Goal: Find contact information: Find specific fact

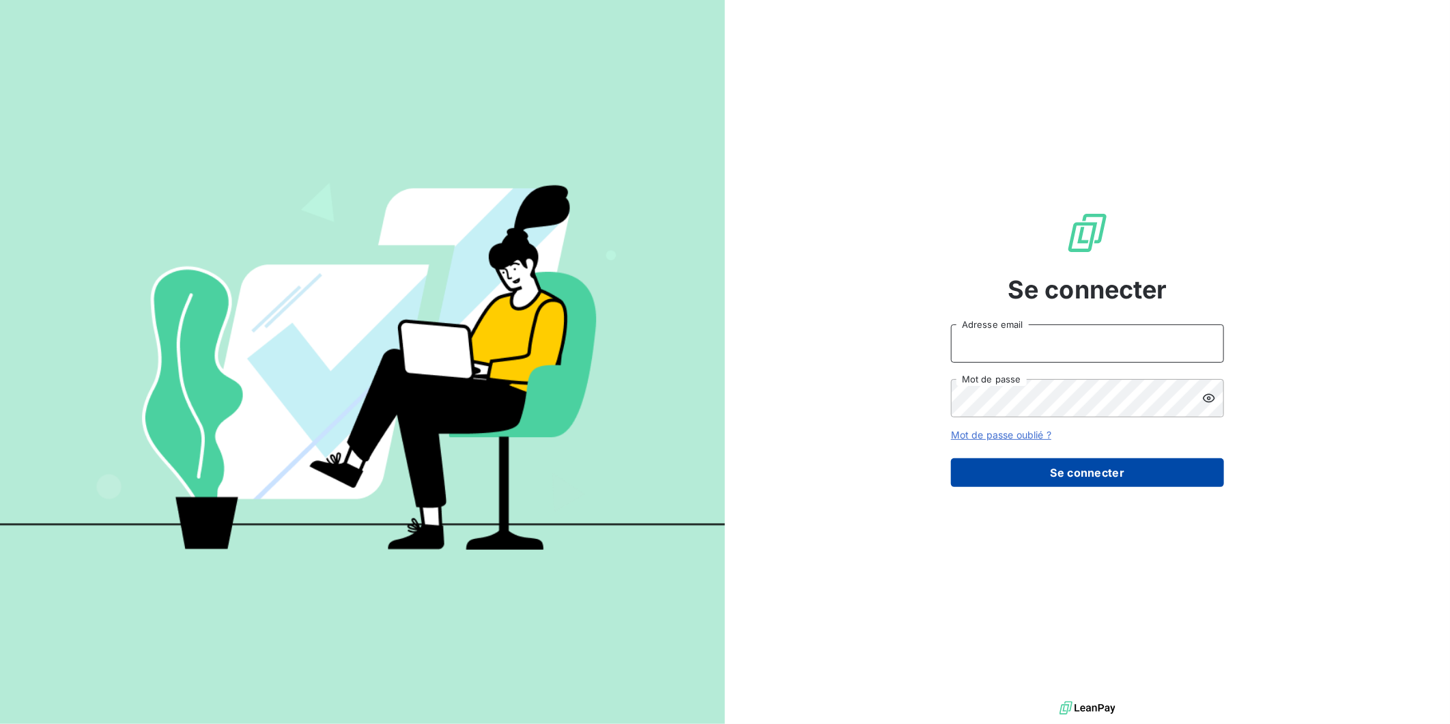
type input "[PERSON_NAME][EMAIL_ADDRESS][DOMAIN_NAME]"
click at [1076, 483] on button "Se connecter" at bounding box center [1087, 472] width 273 height 29
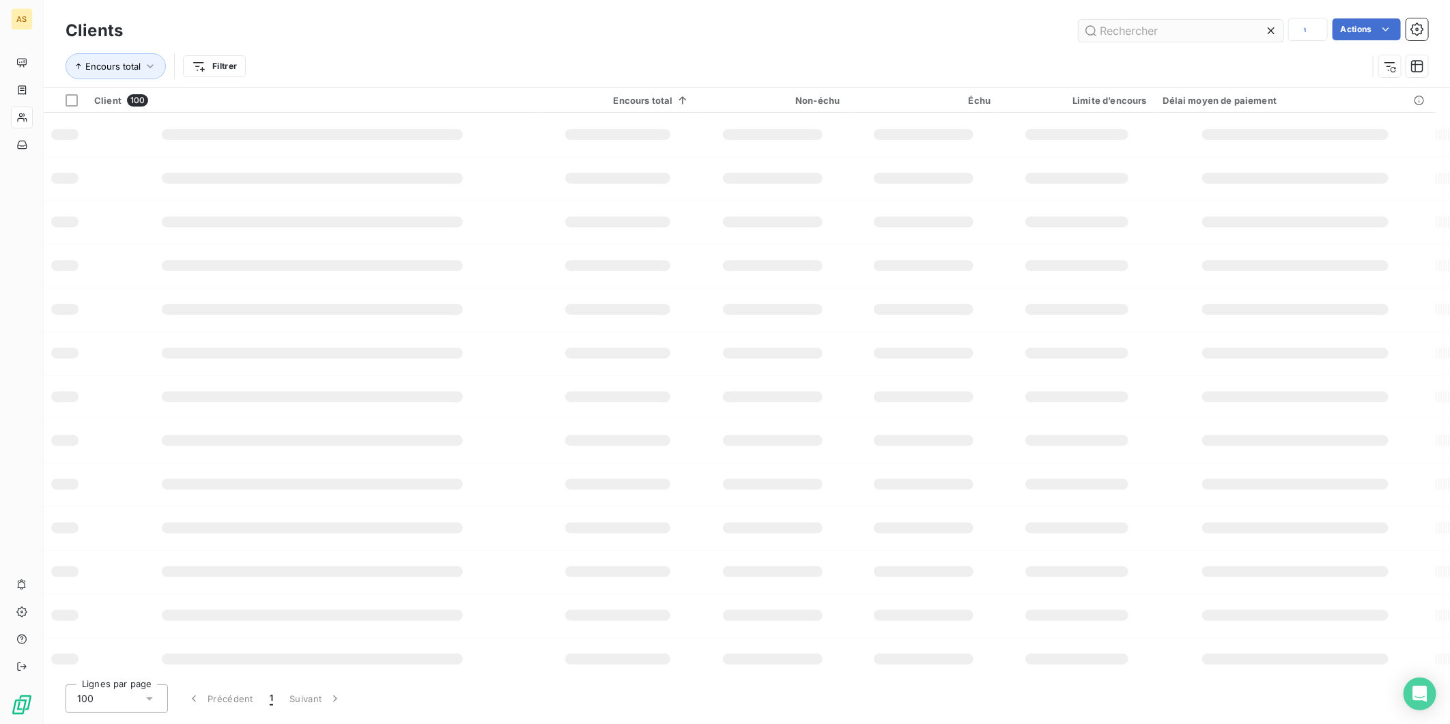
click at [1157, 31] on input "text" at bounding box center [1180, 31] width 205 height 22
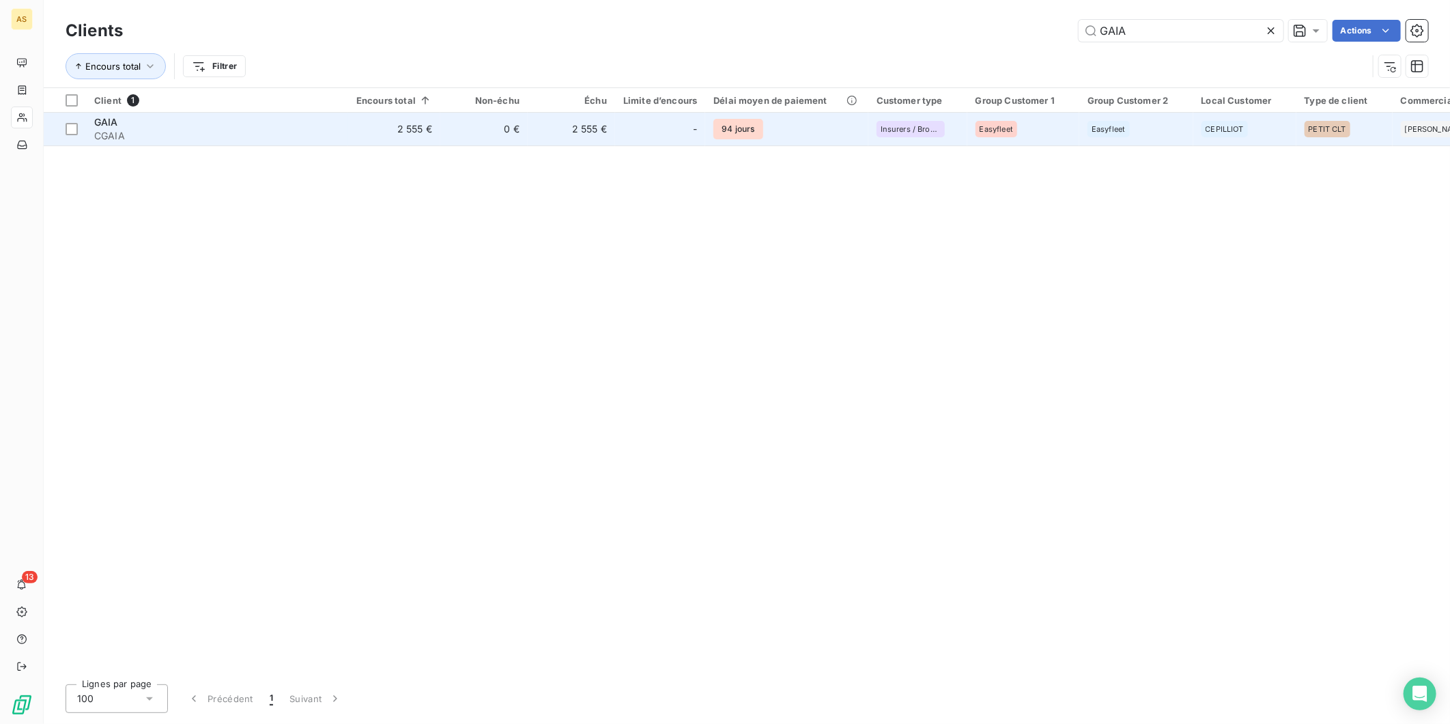
type input "GAIA"
click at [459, 130] on td "0 €" at bounding box center [483, 129] width 87 height 33
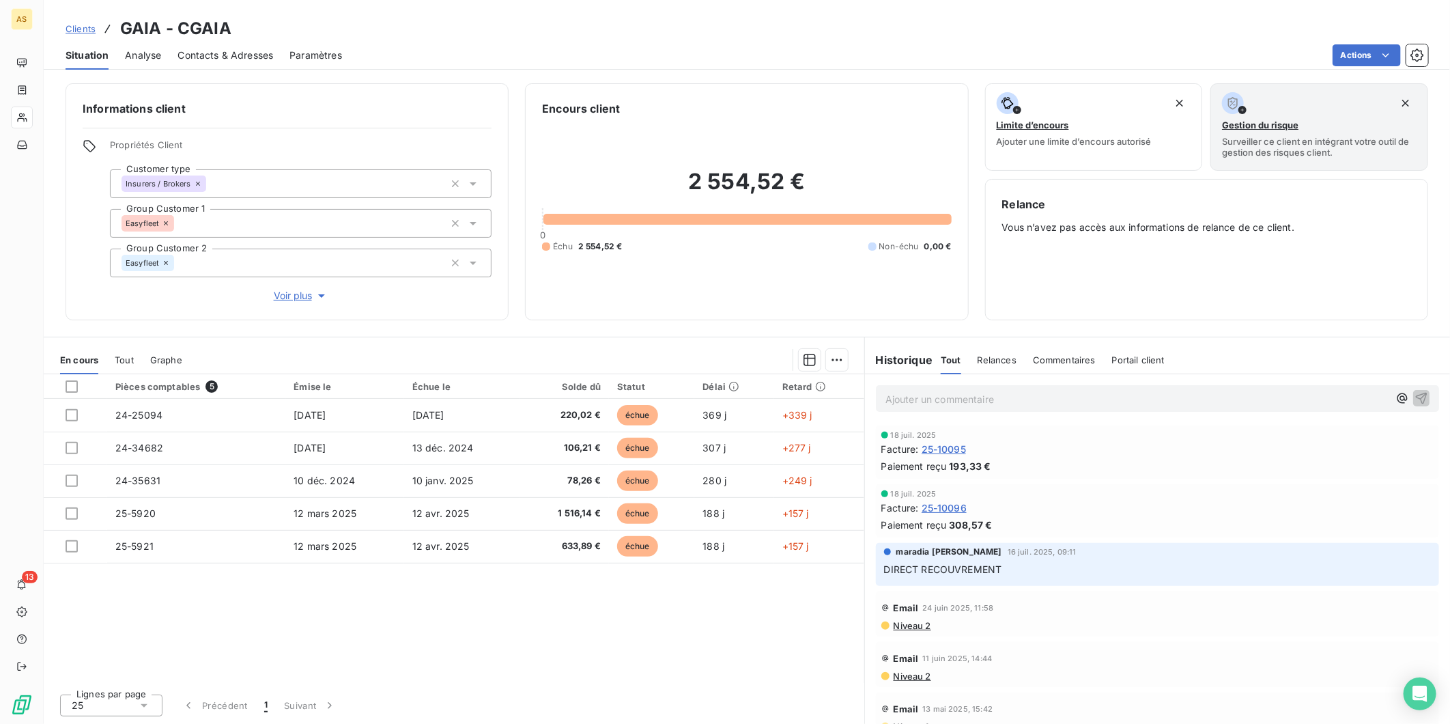
click at [799, 659] on div "Pièces comptables 5 Émise le Échue le Solde dû Statut Délai Retard 24-25094 [DA…" at bounding box center [454, 528] width 820 height 309
click at [224, 57] on span "Contacts & Adresses" at bounding box center [225, 55] width 96 height 14
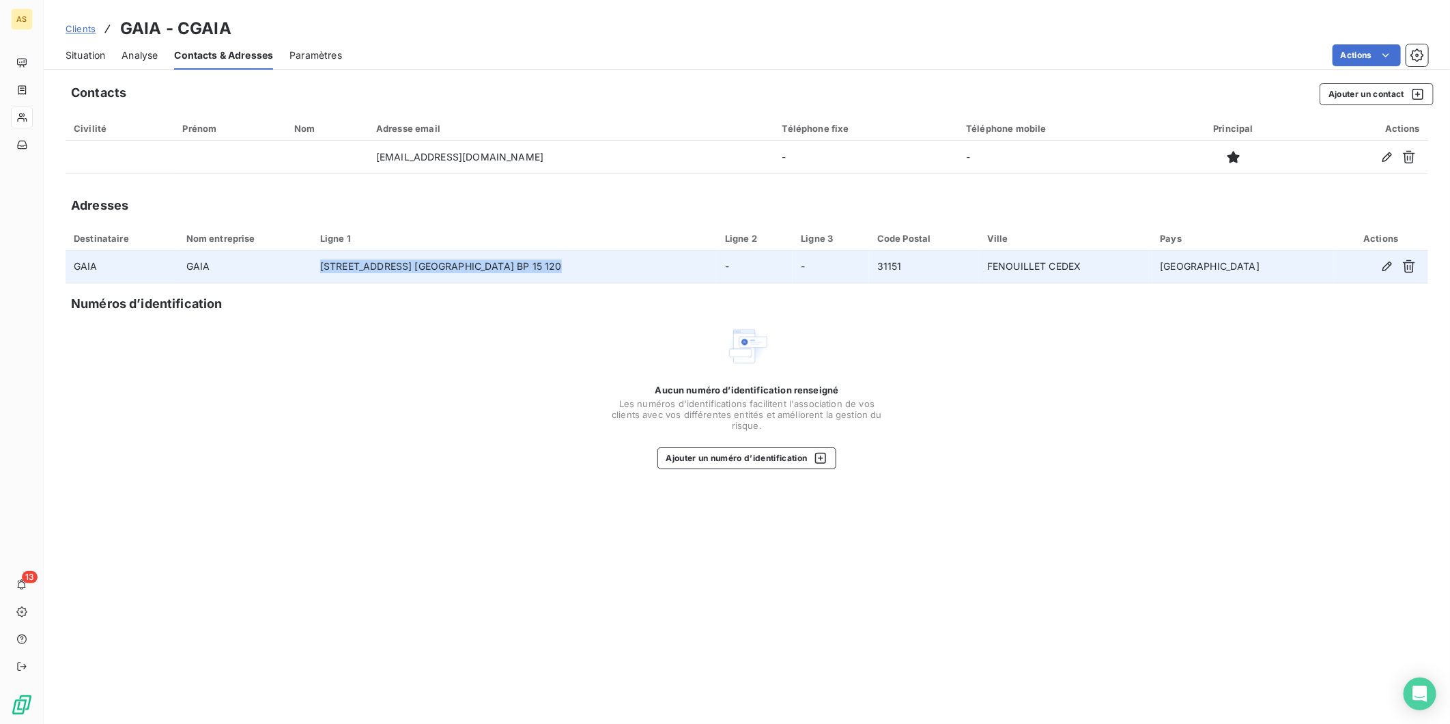
drag, startPoint x: 576, startPoint y: 263, endPoint x: 337, endPoint y: 267, distance: 239.6
click at [337, 267] on td "[STREET_ADDRESS] [GEOGRAPHIC_DATA] BP 15 120" at bounding box center [514, 267] width 405 height 33
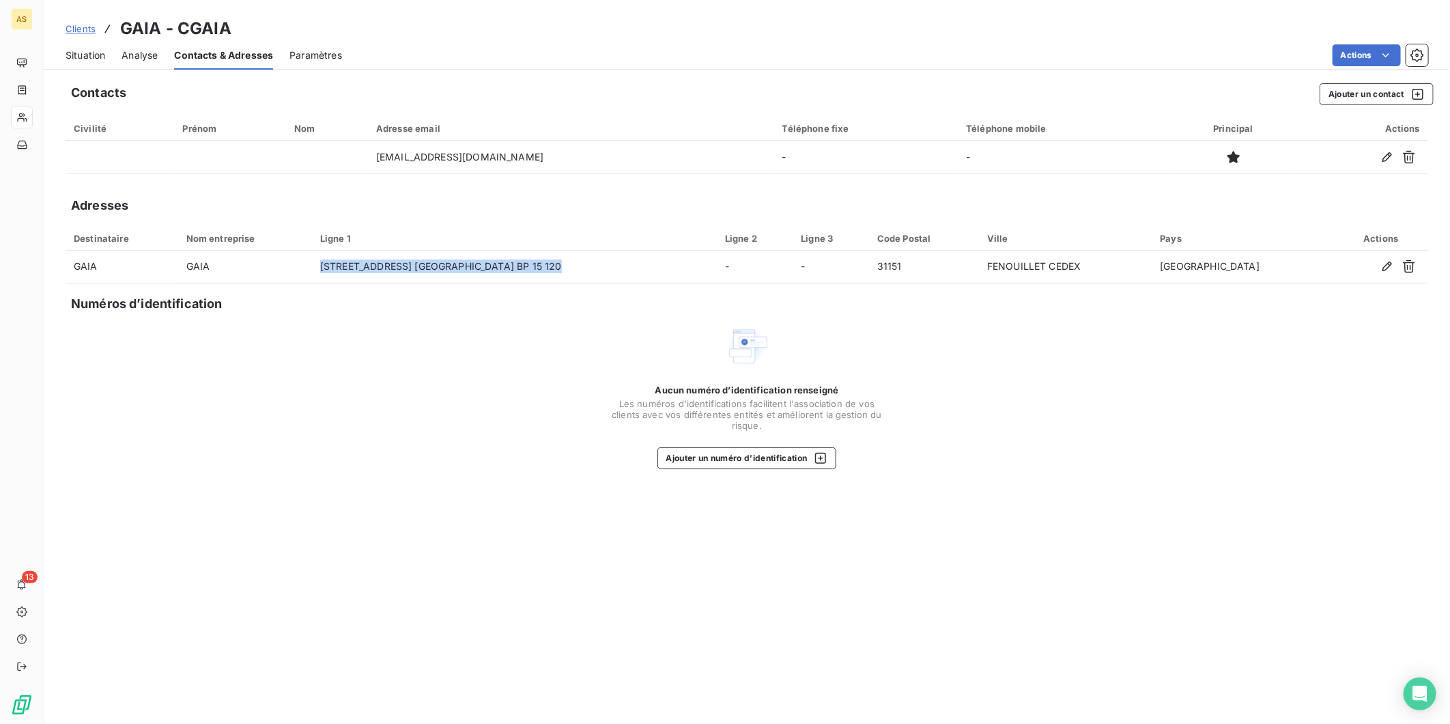
copy td "[STREET_ADDRESS] [GEOGRAPHIC_DATA] BP 15 120"
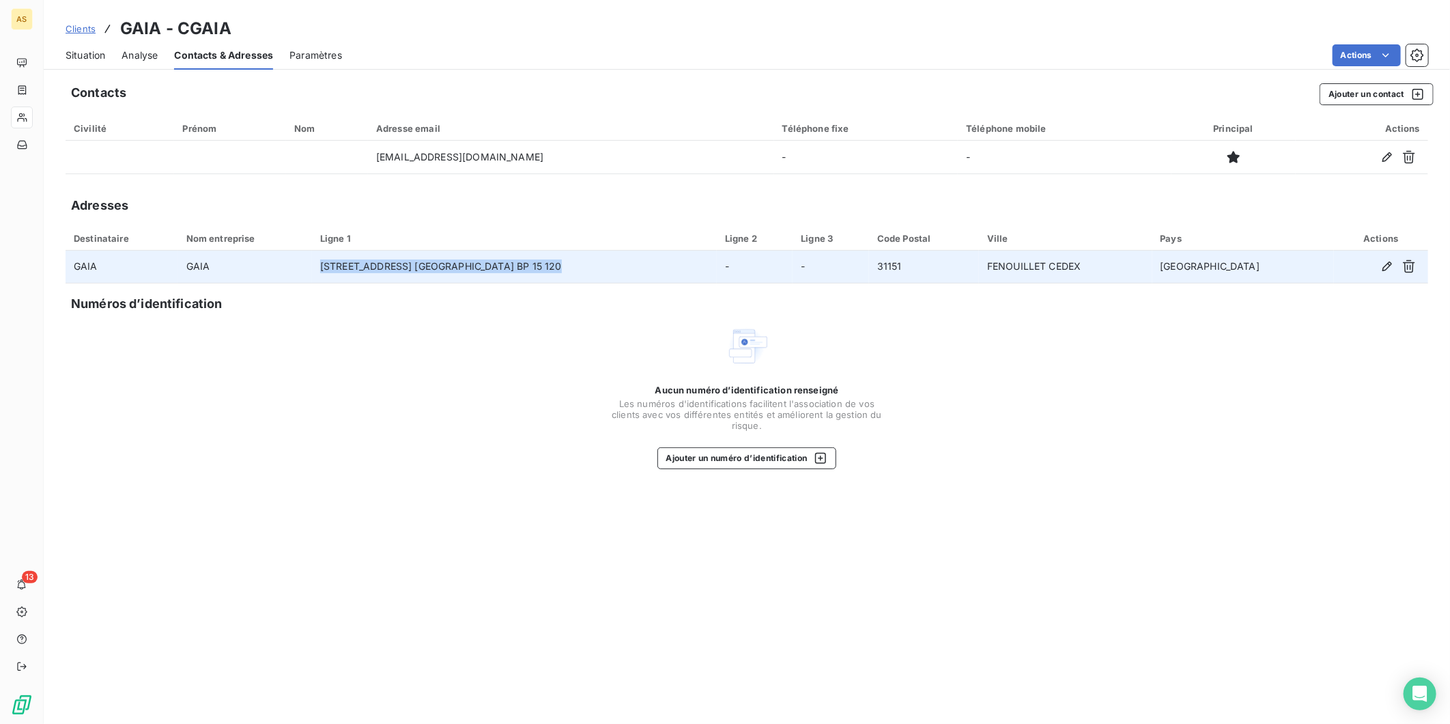
click at [605, 267] on td "[STREET_ADDRESS] [GEOGRAPHIC_DATA] BP 15 120" at bounding box center [514, 267] width 405 height 33
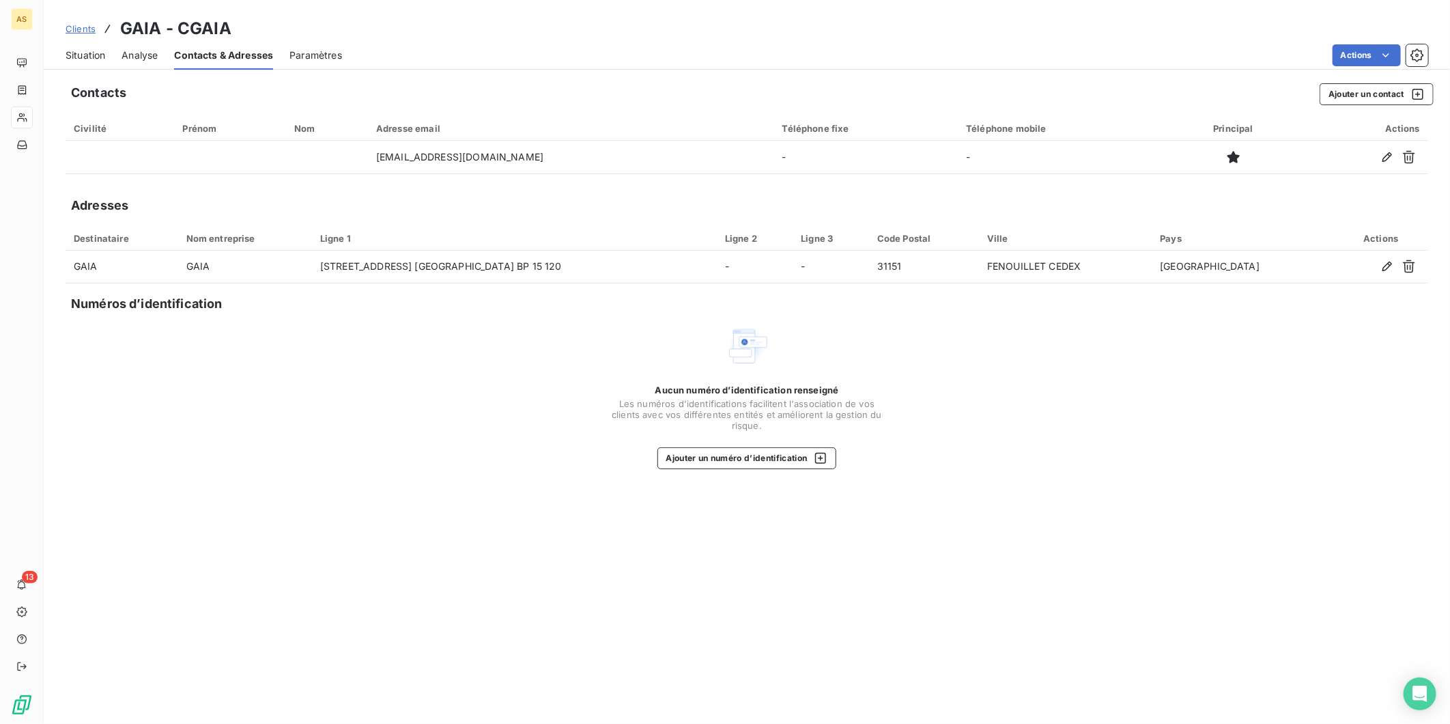
click at [98, 55] on span "Situation" at bounding box center [86, 55] width 40 height 14
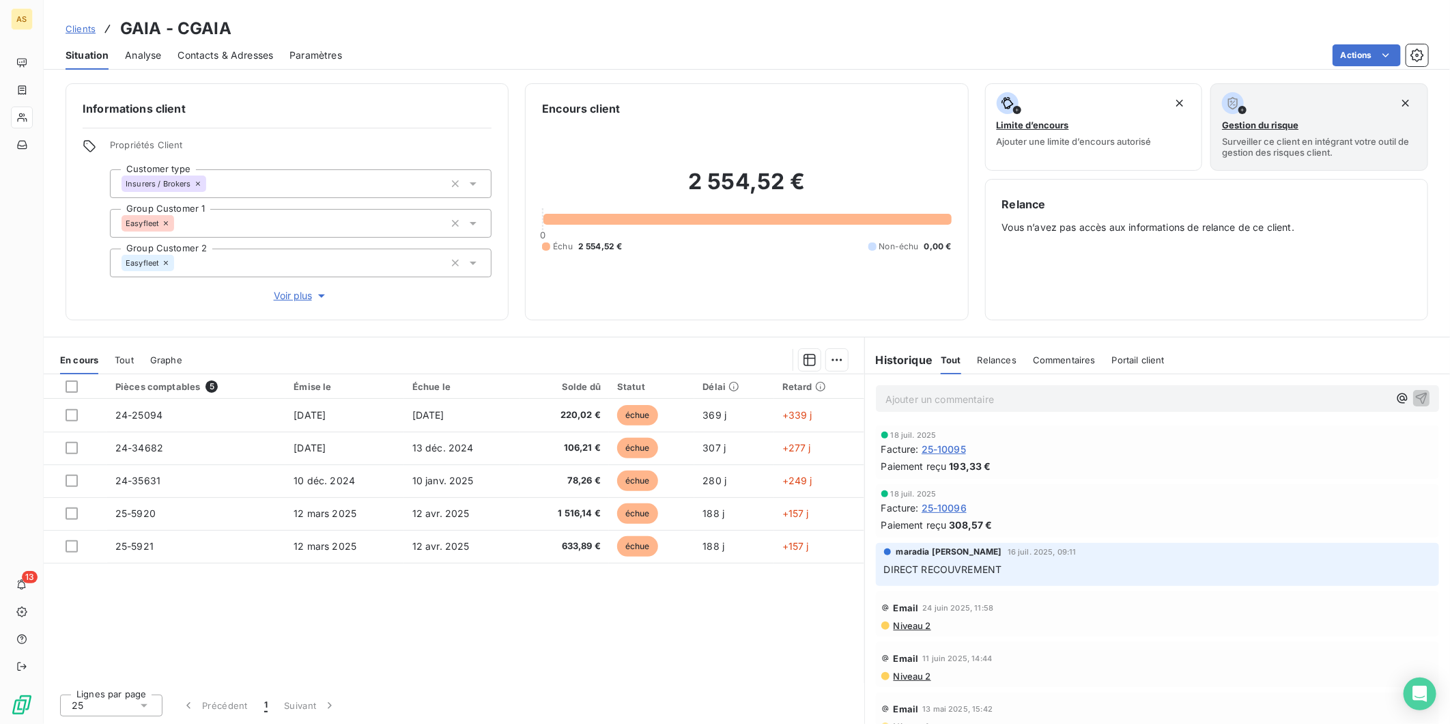
click at [201, 56] on span "Contacts & Adresses" at bounding box center [225, 55] width 96 height 14
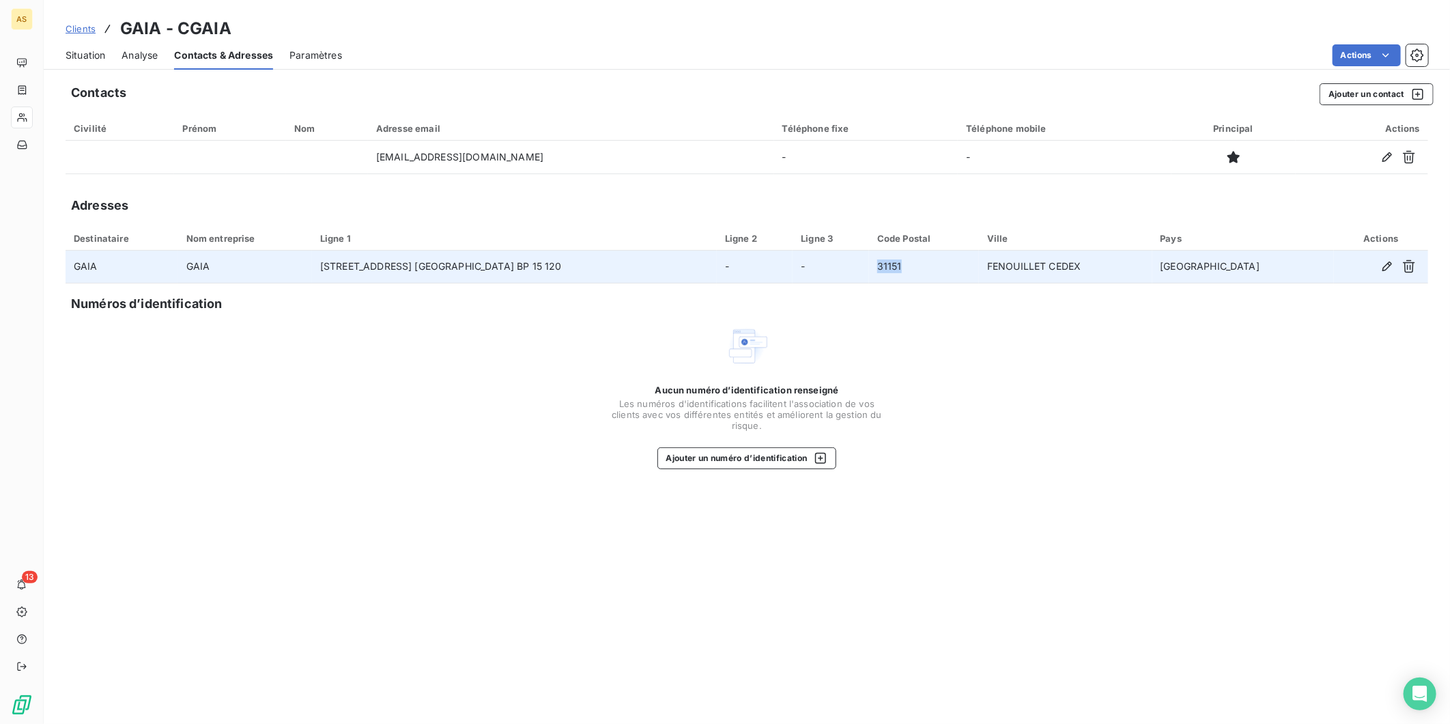
drag, startPoint x: 959, startPoint y: 263, endPoint x: 930, endPoint y: 263, distance: 29.4
click at [930, 263] on td "31151" at bounding box center [924, 267] width 110 height 33
copy td "31151"
